Goal: Task Accomplishment & Management: Manage account settings

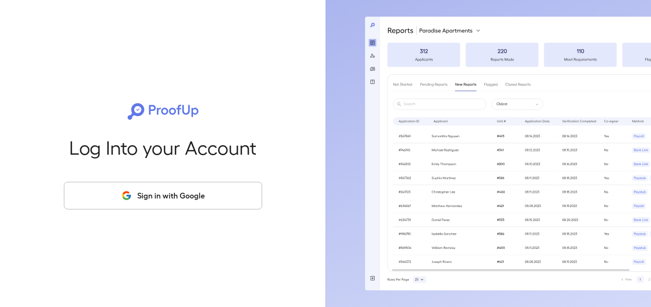
click at [200, 196] on button "Sign in with Google" at bounding box center [163, 196] width 198 height 28
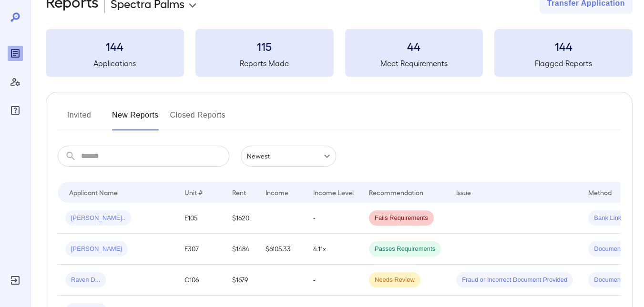
scroll to position [48, 0]
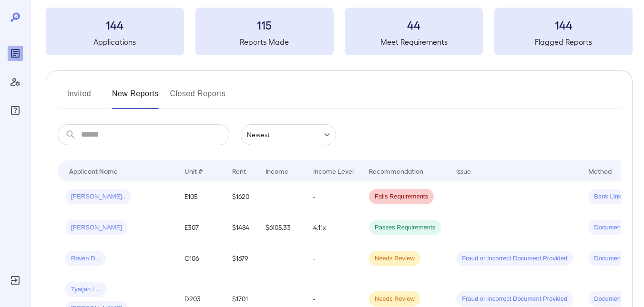
click at [73, 91] on button "Invited" at bounding box center [79, 97] width 43 height 23
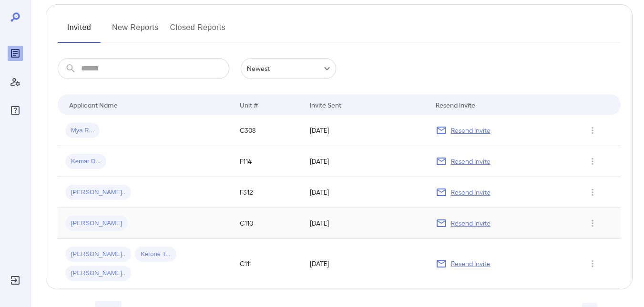
scroll to position [127, 0]
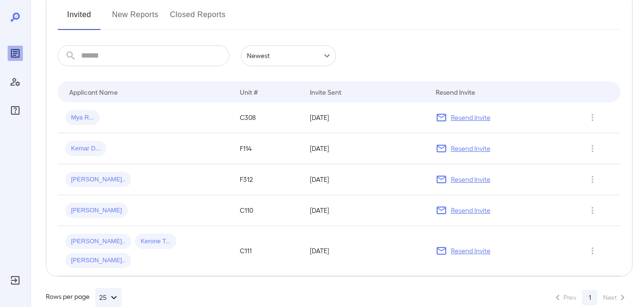
drag, startPoint x: 463, startPoint y: 120, endPoint x: 423, endPoint y: 120, distance: 40.0
click at [463, 120] on p "Resend Invite" at bounding box center [471, 118] width 40 height 10
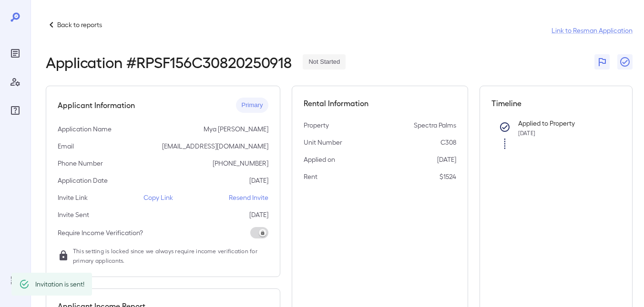
click at [85, 26] on p "Back to reports" at bounding box center [79, 25] width 45 height 10
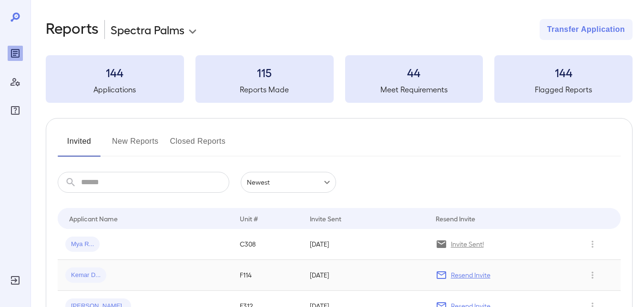
click at [463, 277] on p "Resend Invite" at bounding box center [471, 276] width 40 height 10
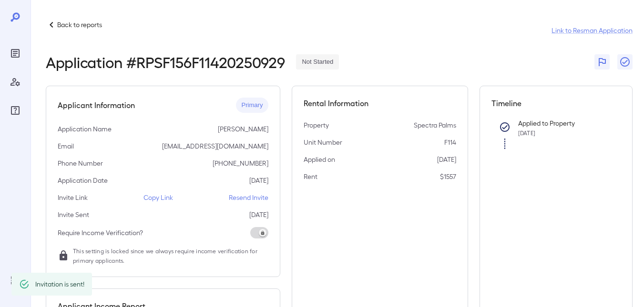
click at [63, 22] on p "Back to reports" at bounding box center [79, 25] width 45 height 10
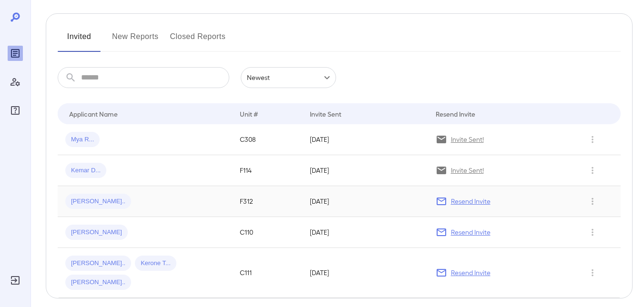
scroll to position [127, 0]
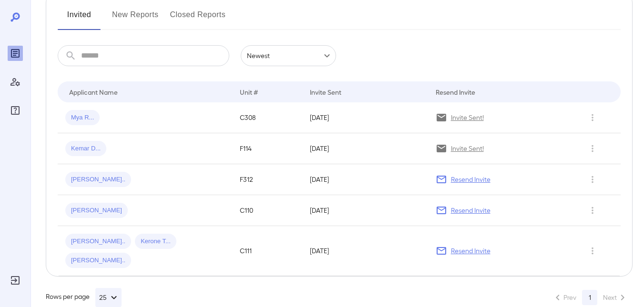
drag, startPoint x: 465, startPoint y: 180, endPoint x: 445, endPoint y: 180, distance: 19.5
click at [465, 180] on p "Resend Invite" at bounding box center [471, 180] width 40 height 10
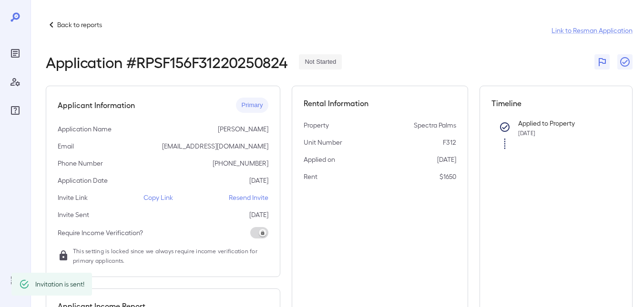
click at [63, 23] on p "Back to reports" at bounding box center [79, 25] width 45 height 10
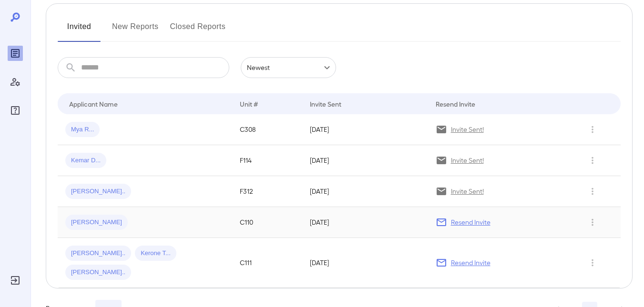
scroll to position [127, 0]
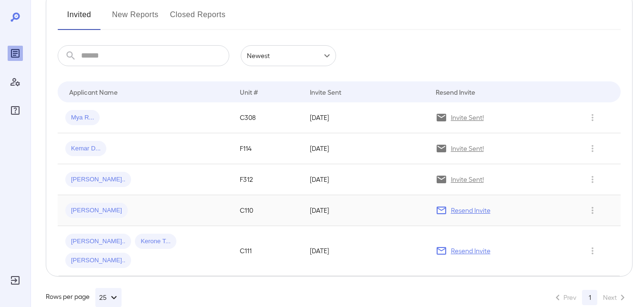
click at [468, 209] on p "Resend Invite" at bounding box center [471, 211] width 40 height 10
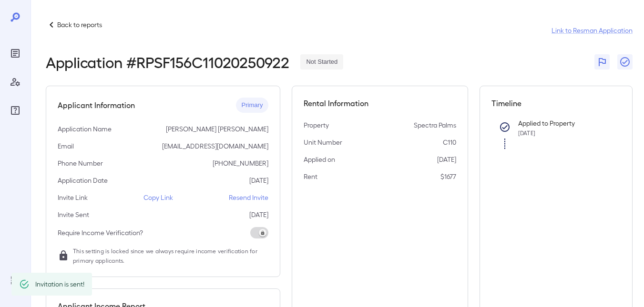
click at [83, 27] on p "Back to reports" at bounding box center [79, 25] width 45 height 10
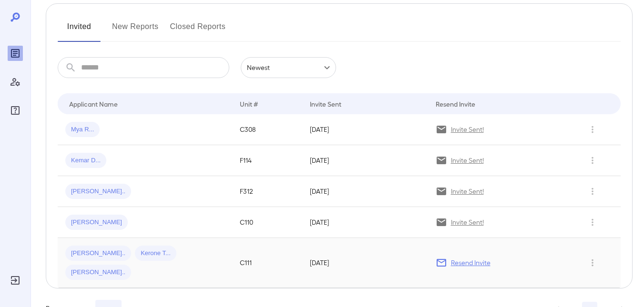
scroll to position [127, 0]
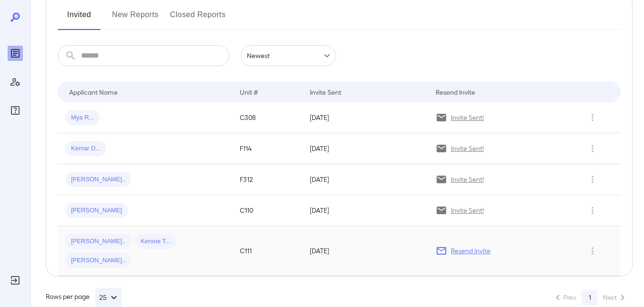
click at [469, 246] on p "Resend Invite" at bounding box center [471, 251] width 40 height 10
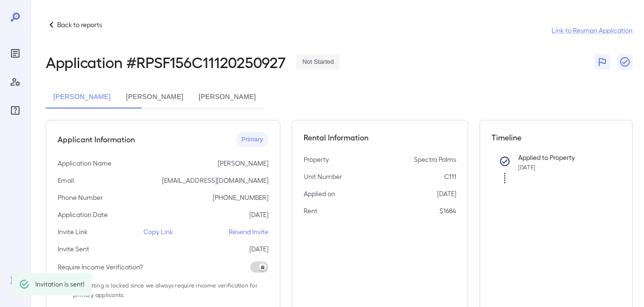
click at [61, 25] on p "Back to reports" at bounding box center [79, 25] width 45 height 10
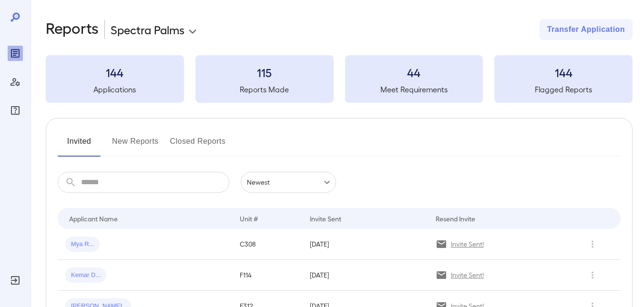
drag, startPoint x: 121, startPoint y: 142, endPoint x: 301, endPoint y: 110, distance: 183.5
click at [121, 142] on button "New Reports" at bounding box center [135, 145] width 47 height 23
